Goal: Browse casually: Explore the website without a specific task or goal

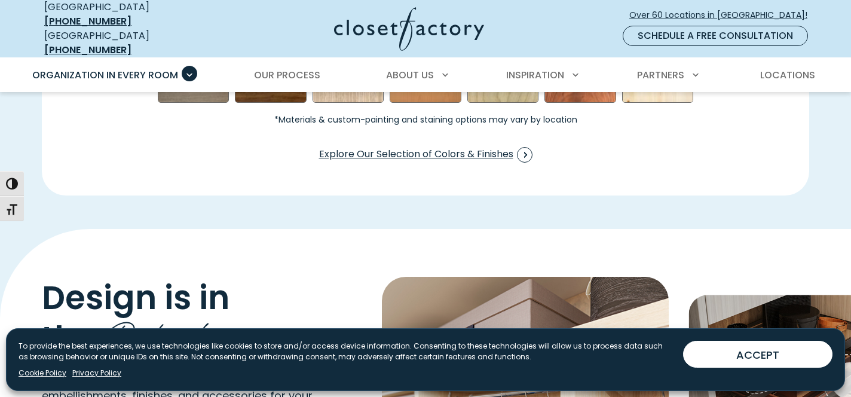
scroll to position [2414, 0]
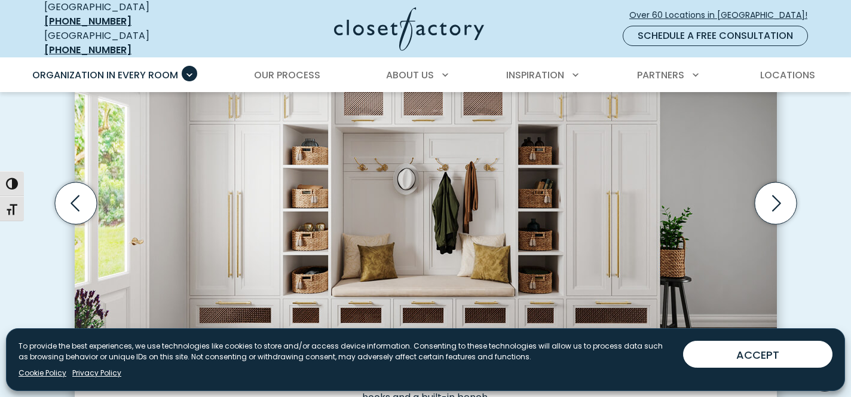
scroll to position [426, 0]
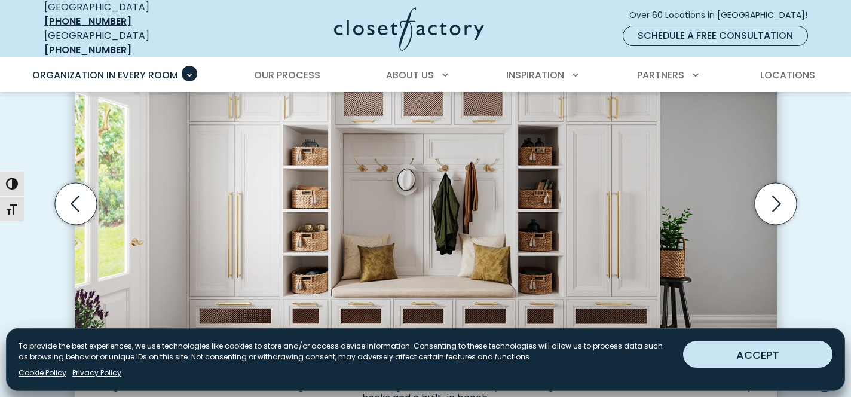
click at [777, 360] on button "ACCEPT" at bounding box center [757, 354] width 149 height 27
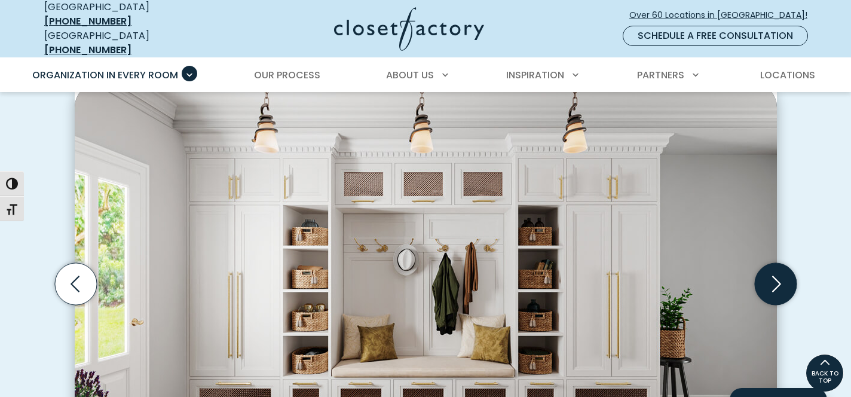
scroll to position [338, 0]
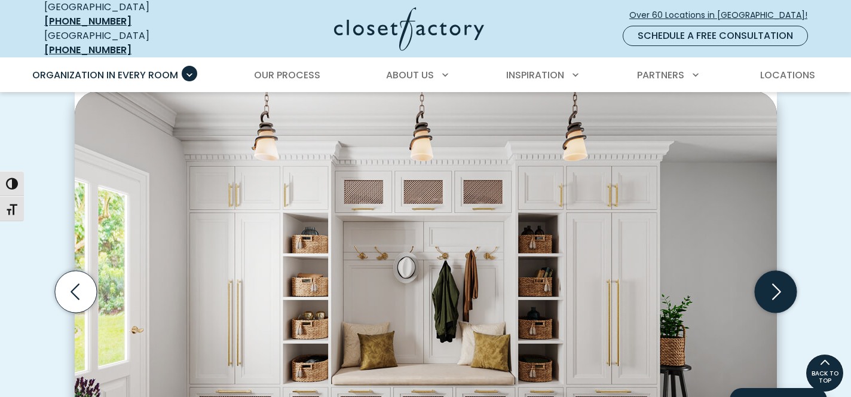
click at [771, 284] on icon "Next slide" at bounding box center [776, 292] width 42 height 42
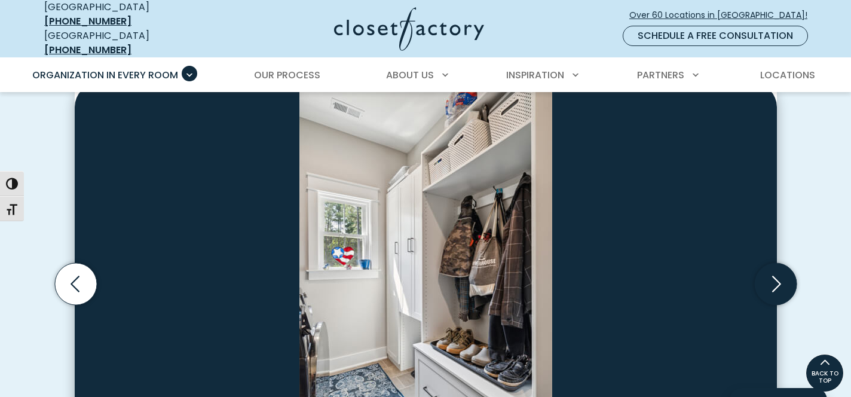
scroll to position [395, 0]
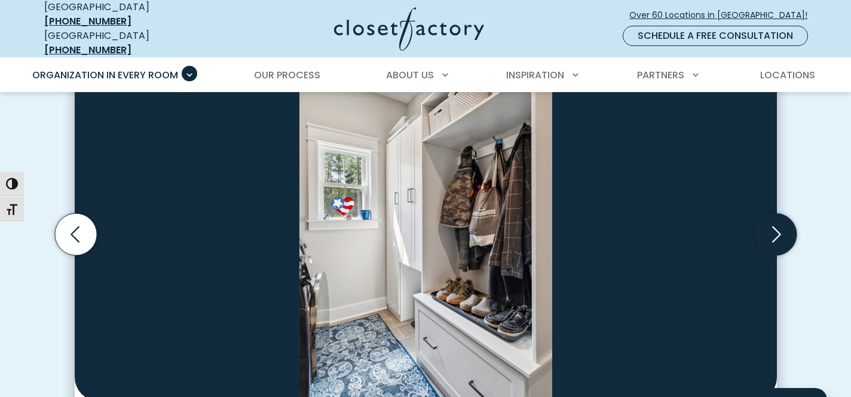
click at [791, 230] on icon "Next slide" at bounding box center [776, 234] width 42 height 42
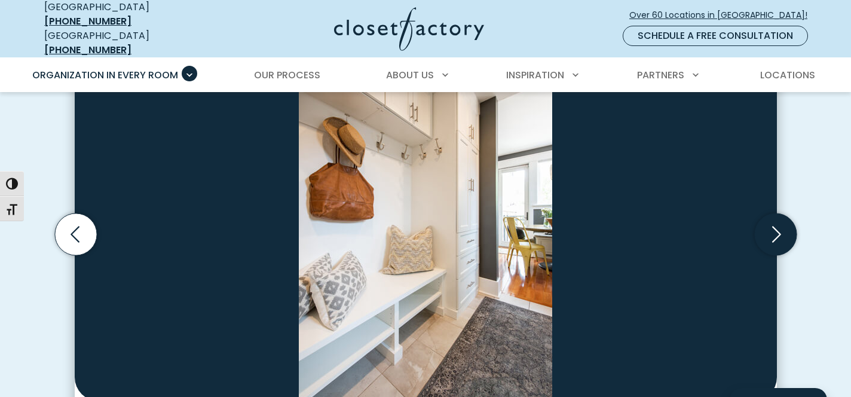
click at [791, 230] on icon "Next slide" at bounding box center [776, 234] width 42 height 42
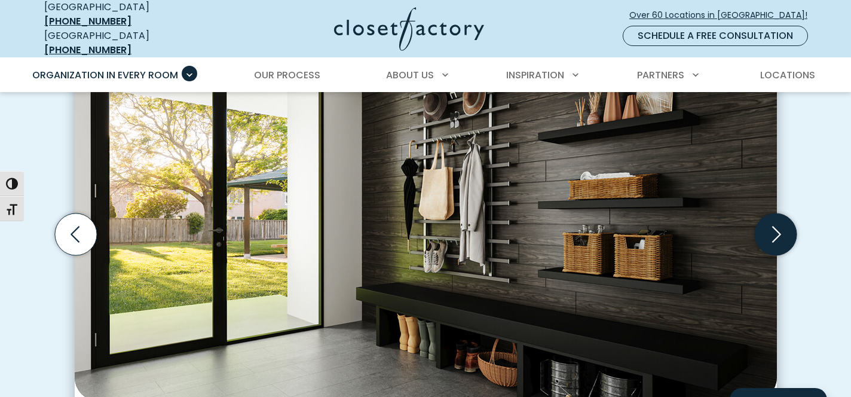
click at [791, 230] on icon "Next slide" at bounding box center [776, 234] width 42 height 42
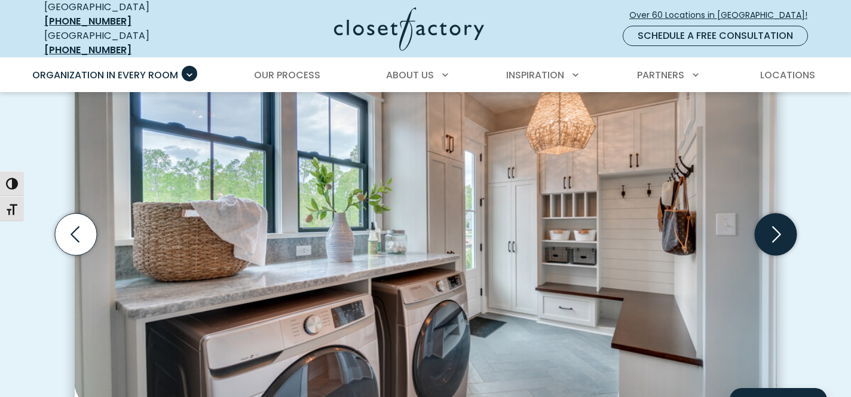
click at [791, 230] on icon "Next slide" at bounding box center [776, 234] width 42 height 42
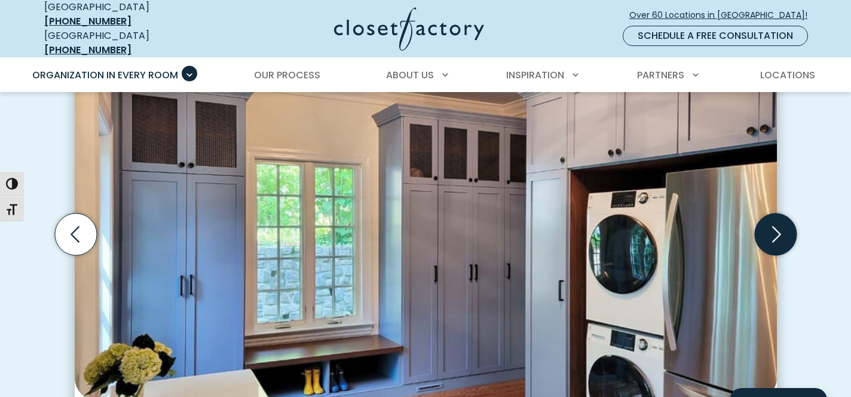
click at [791, 230] on icon "Next slide" at bounding box center [776, 234] width 42 height 42
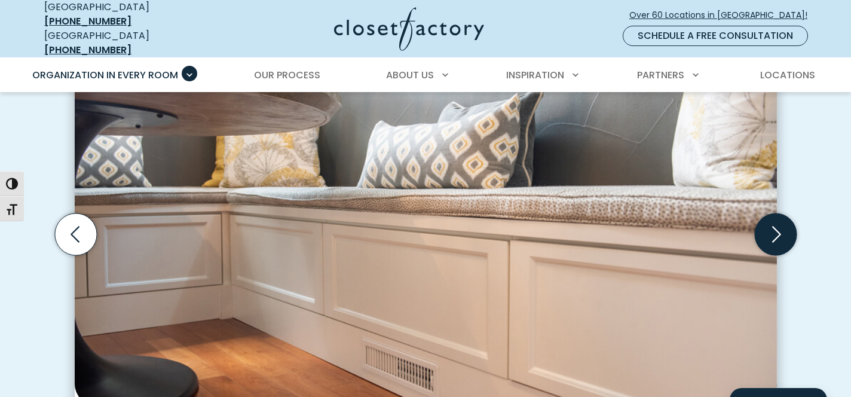
click at [791, 230] on icon "Next slide" at bounding box center [776, 234] width 42 height 42
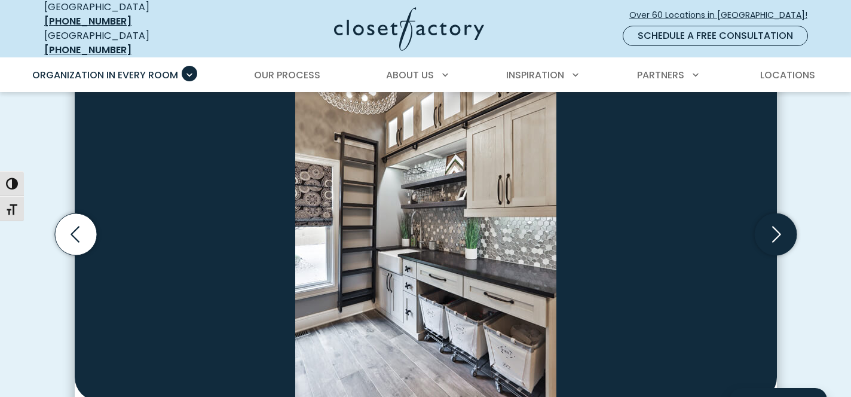
click at [791, 230] on icon "Next slide" at bounding box center [776, 234] width 42 height 42
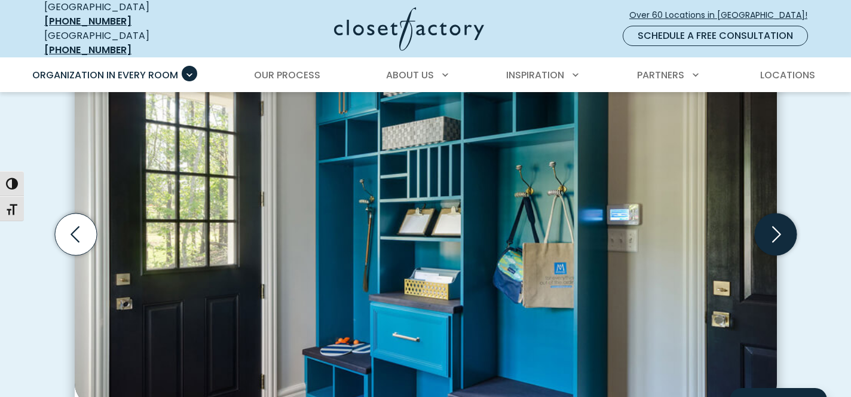
click at [791, 230] on icon "Next slide" at bounding box center [776, 234] width 42 height 42
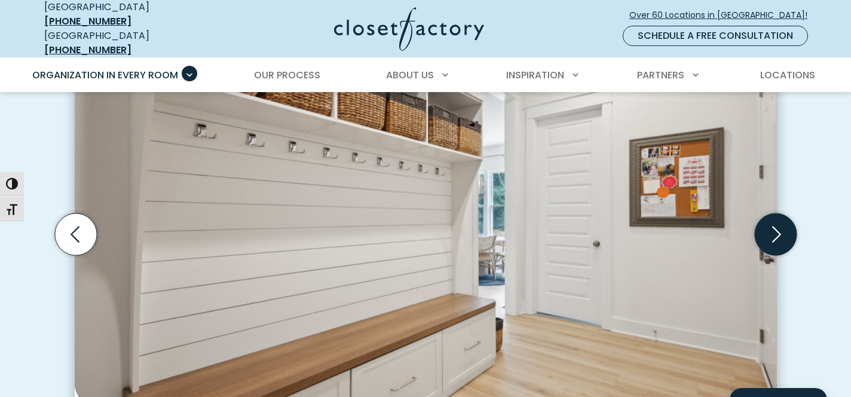
click at [791, 230] on icon "Next slide" at bounding box center [776, 234] width 42 height 42
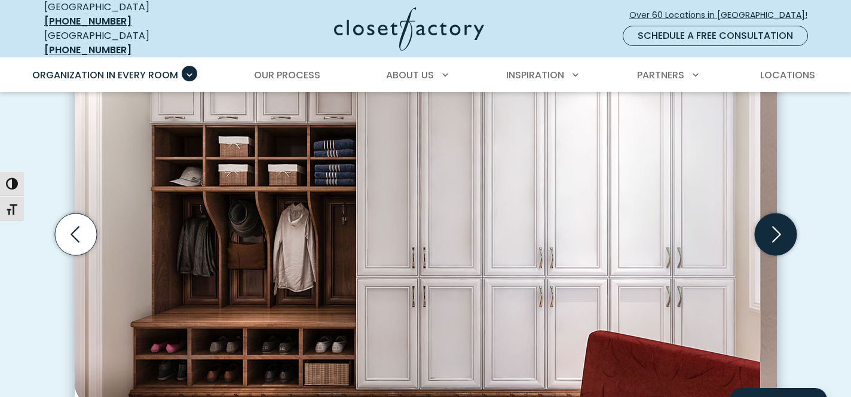
click at [791, 230] on icon "Next slide" at bounding box center [776, 234] width 42 height 42
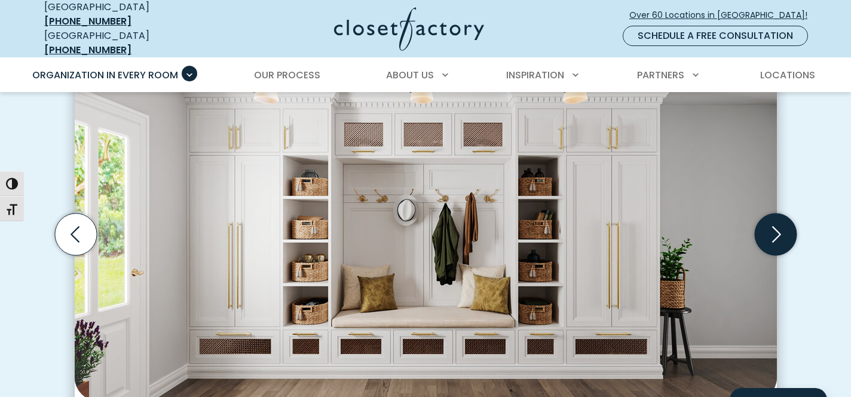
click at [791, 230] on icon "Next slide" at bounding box center [776, 234] width 42 height 42
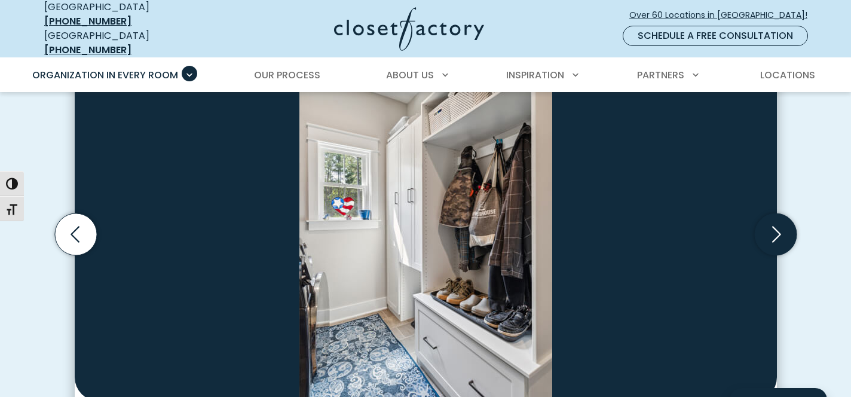
click at [791, 230] on icon "Next slide" at bounding box center [776, 234] width 42 height 42
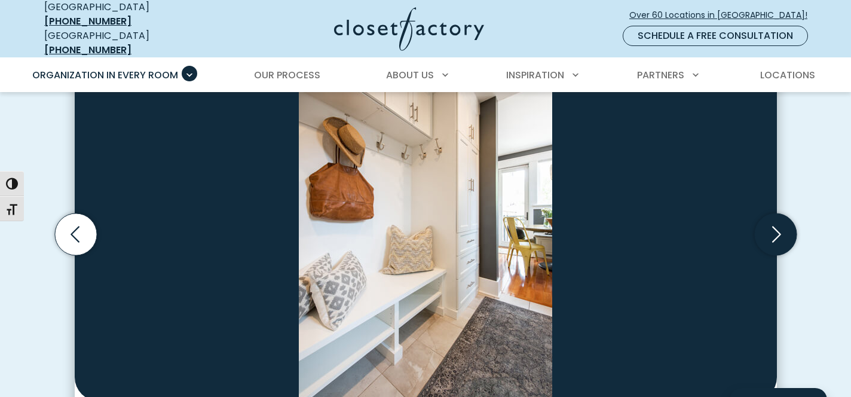
click at [791, 230] on icon "Next slide" at bounding box center [776, 234] width 42 height 42
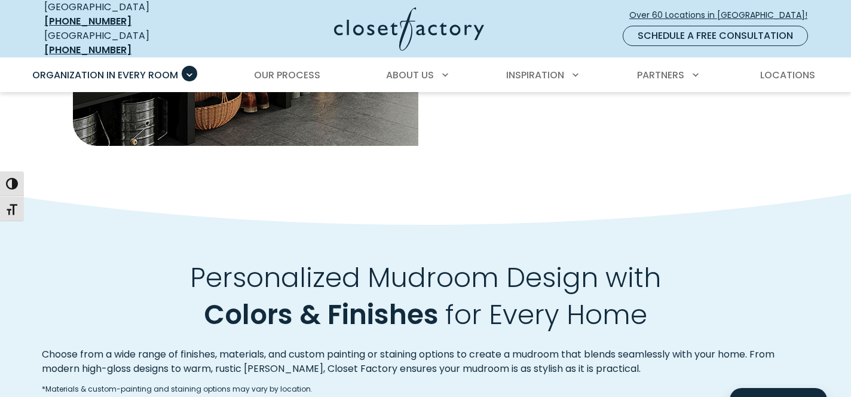
scroll to position [1408, 0]
